Goal: Contribute content

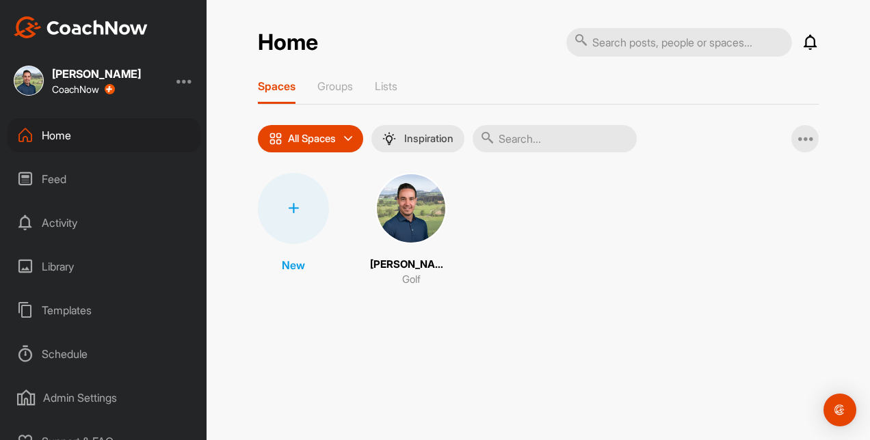
click at [60, 260] on div "Library" at bounding box center [104, 267] width 193 height 34
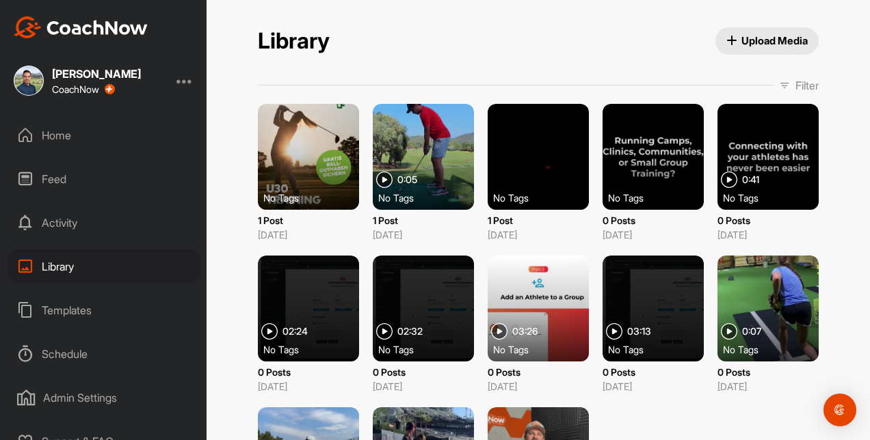
click at [726, 40] on icon "button" at bounding box center [731, 41] width 10 height 10
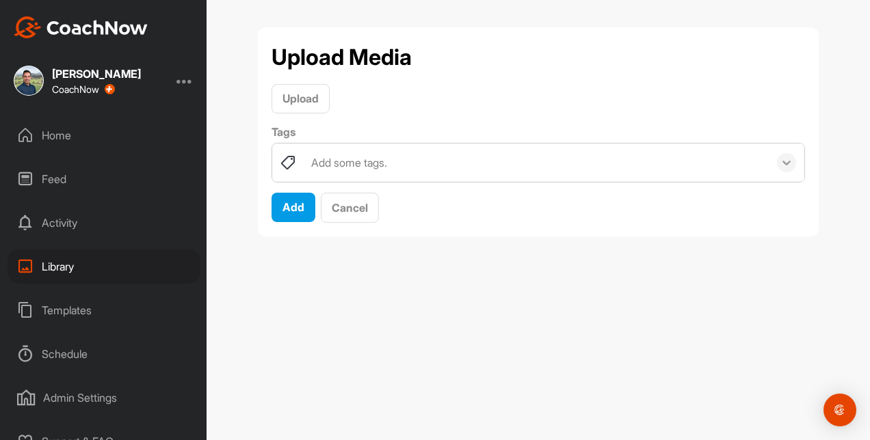
click at [793, 164] on icon at bounding box center [787, 163] width 14 height 14
click at [497, 109] on div "Upload" at bounding box center [538, 98] width 533 height 29
click at [356, 159] on div "Add some tags." at bounding box center [349, 163] width 76 height 16
click at [531, 103] on div "Upload" at bounding box center [538, 98] width 533 height 29
click at [341, 207] on span "Cancel" at bounding box center [350, 208] width 36 height 14
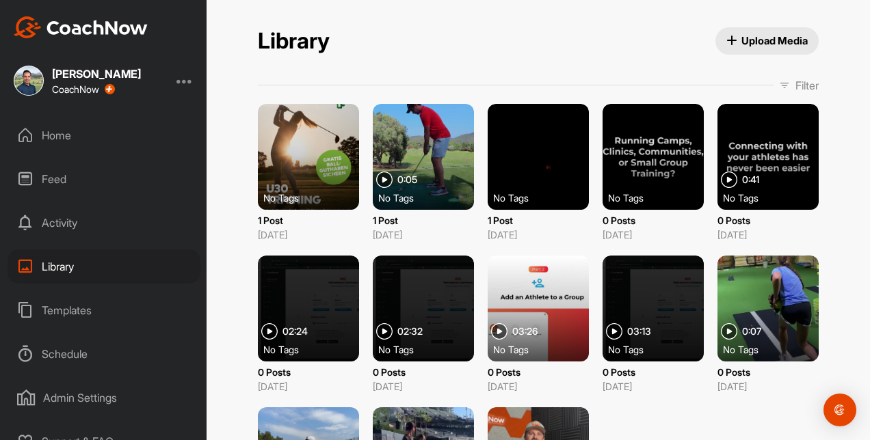
click at [71, 132] on div "Home" at bounding box center [104, 135] width 193 height 34
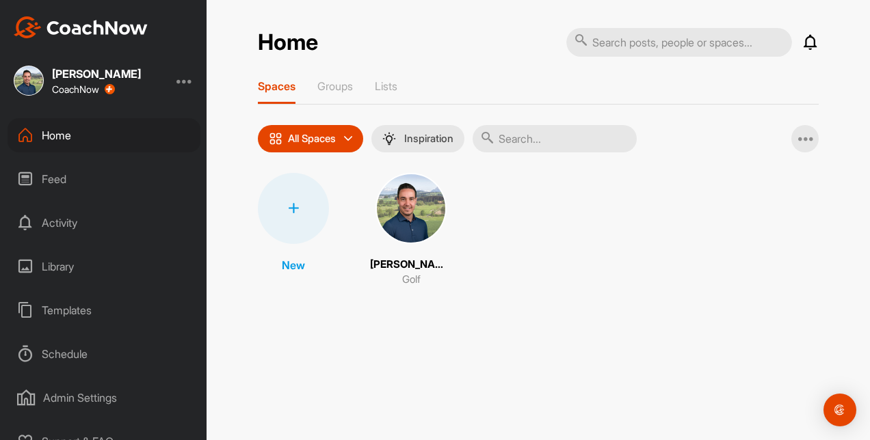
click at [350, 138] on icon at bounding box center [348, 139] width 8 height 8
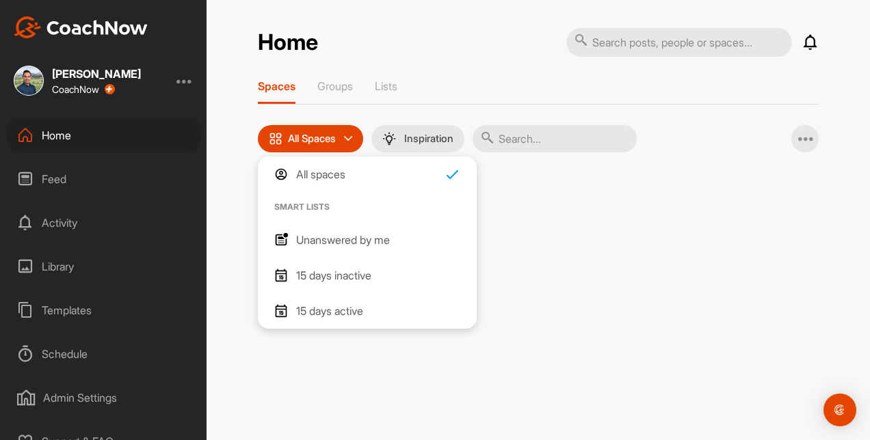
click at [352, 138] on icon at bounding box center [348, 139] width 8 height 8
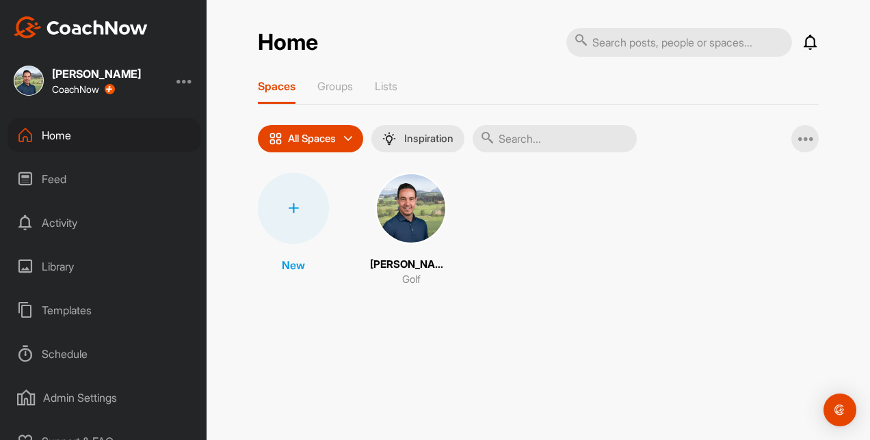
click at [351, 140] on icon at bounding box center [348, 139] width 8 height 8
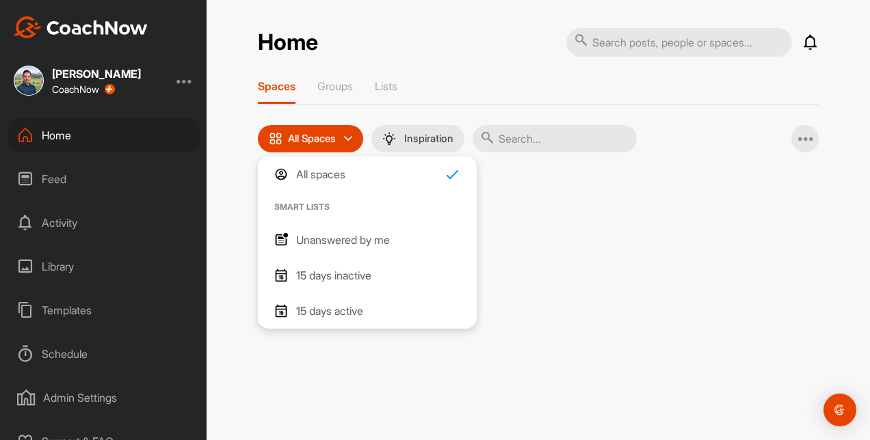
click at [351, 140] on icon at bounding box center [348, 139] width 8 height 8
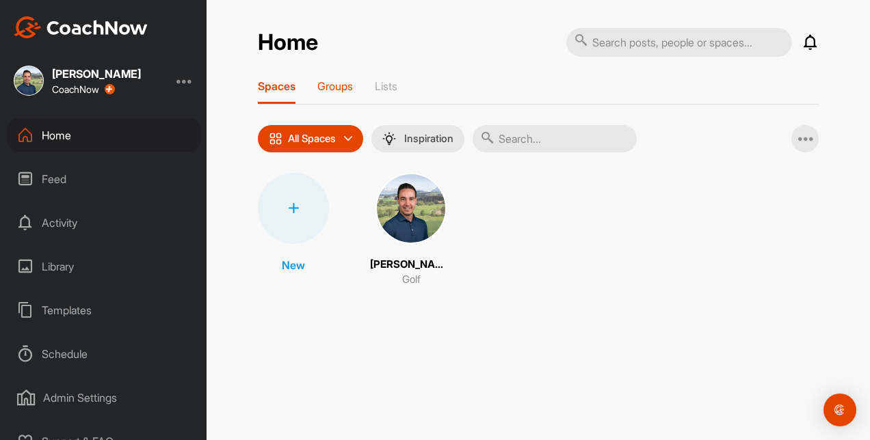
click at [339, 82] on p "Groups" at bounding box center [335, 86] width 36 height 14
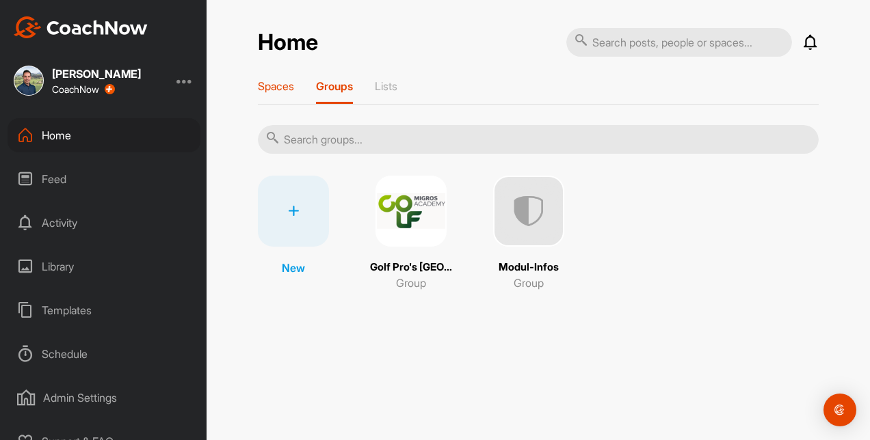
click at [277, 92] on p "Spaces" at bounding box center [276, 86] width 36 height 14
